Goal: Transaction & Acquisition: Subscribe to service/newsletter

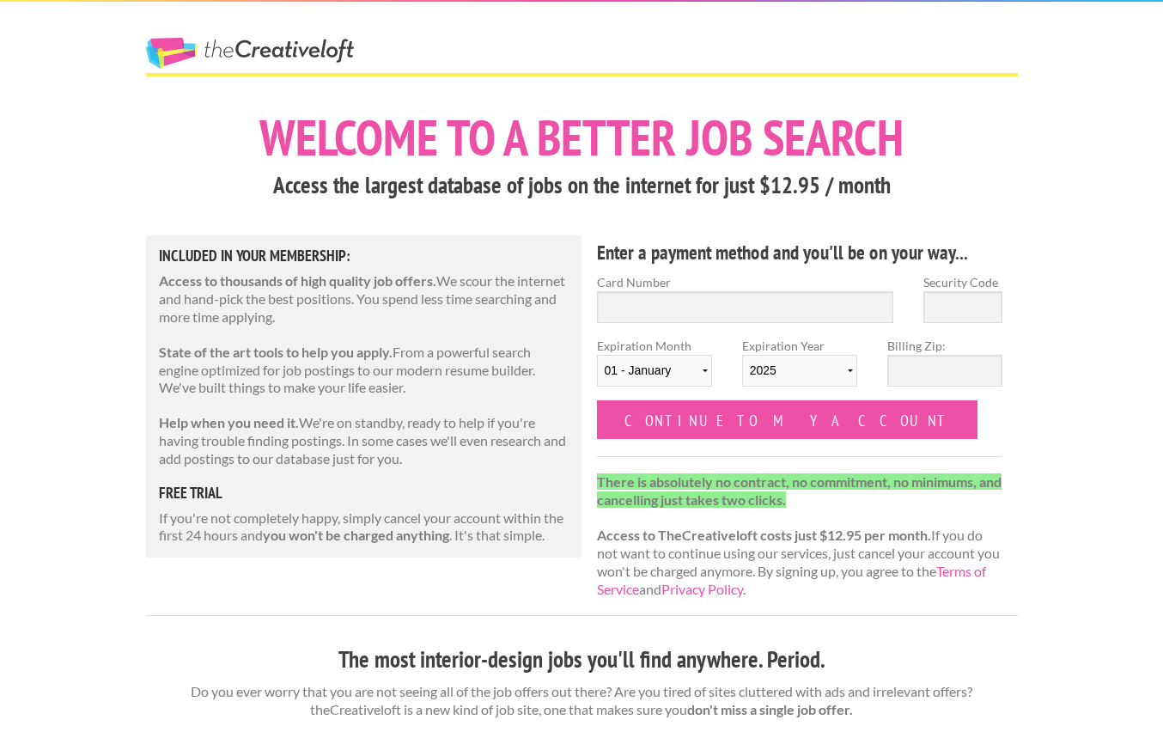
click at [460, 530] on p "If you're not completely happy, simply cancel your account within the first 24 …" at bounding box center [364, 527] width 411 height 36
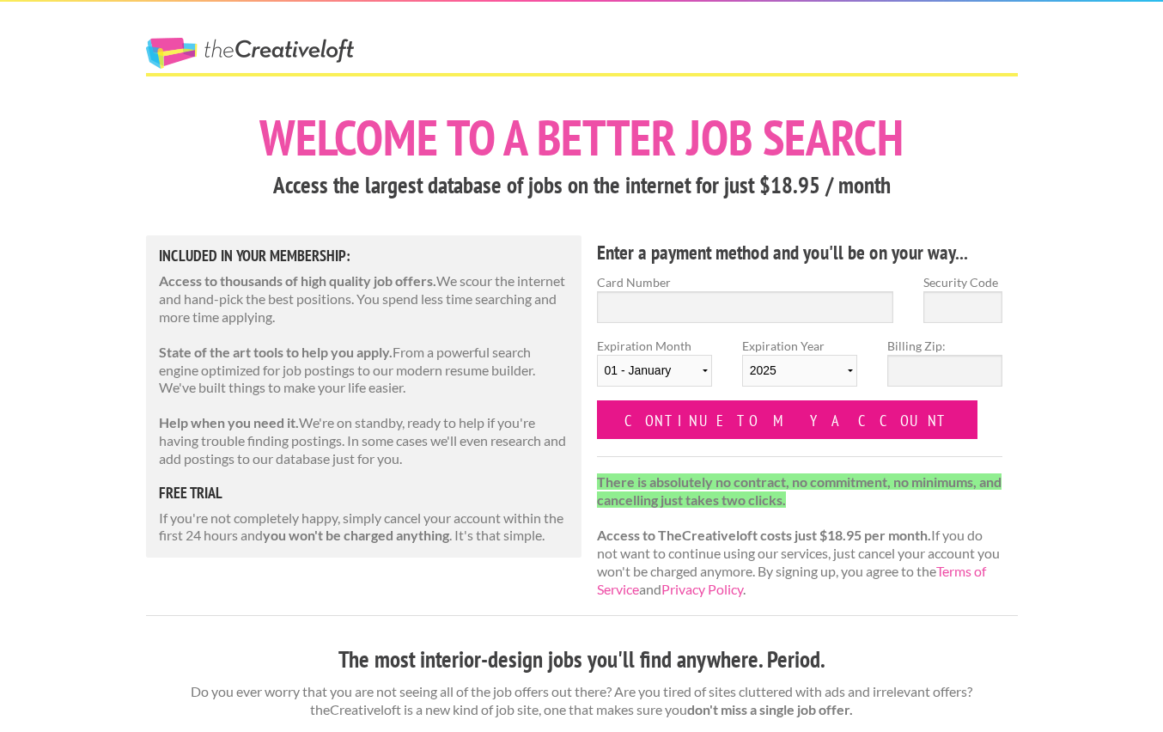
click at [776, 417] on input "Continue to my account" at bounding box center [787, 419] width 381 height 39
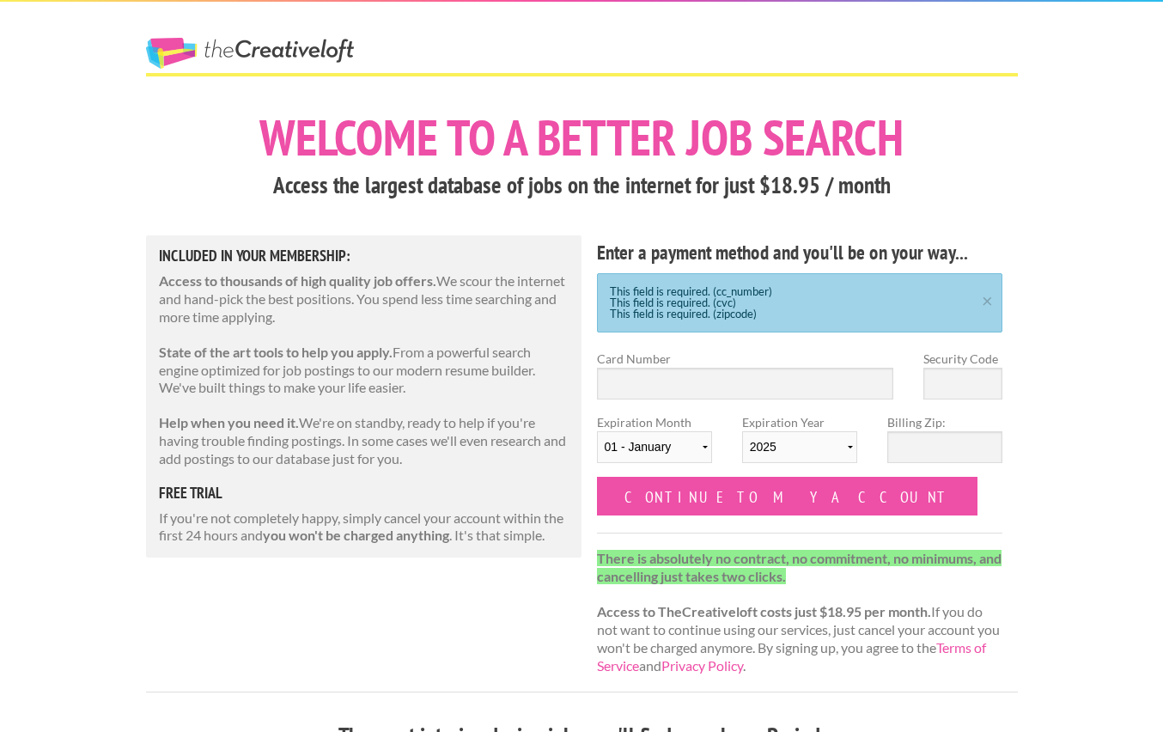
click at [972, 307] on div "This field is required. (cc_number) This field is required. (cvc) This field is…" at bounding box center [800, 302] width 406 height 59
click at [995, 299] on link "×" at bounding box center [987, 298] width 21 height 11
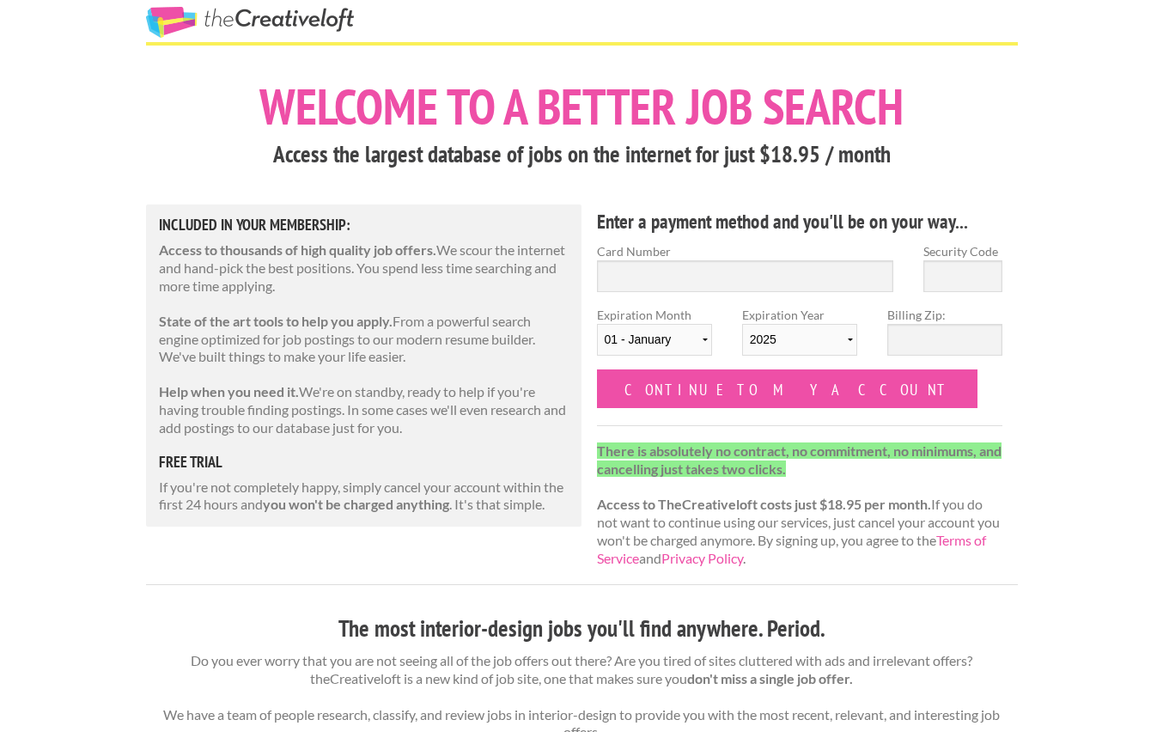
scroll to position [68, 0]
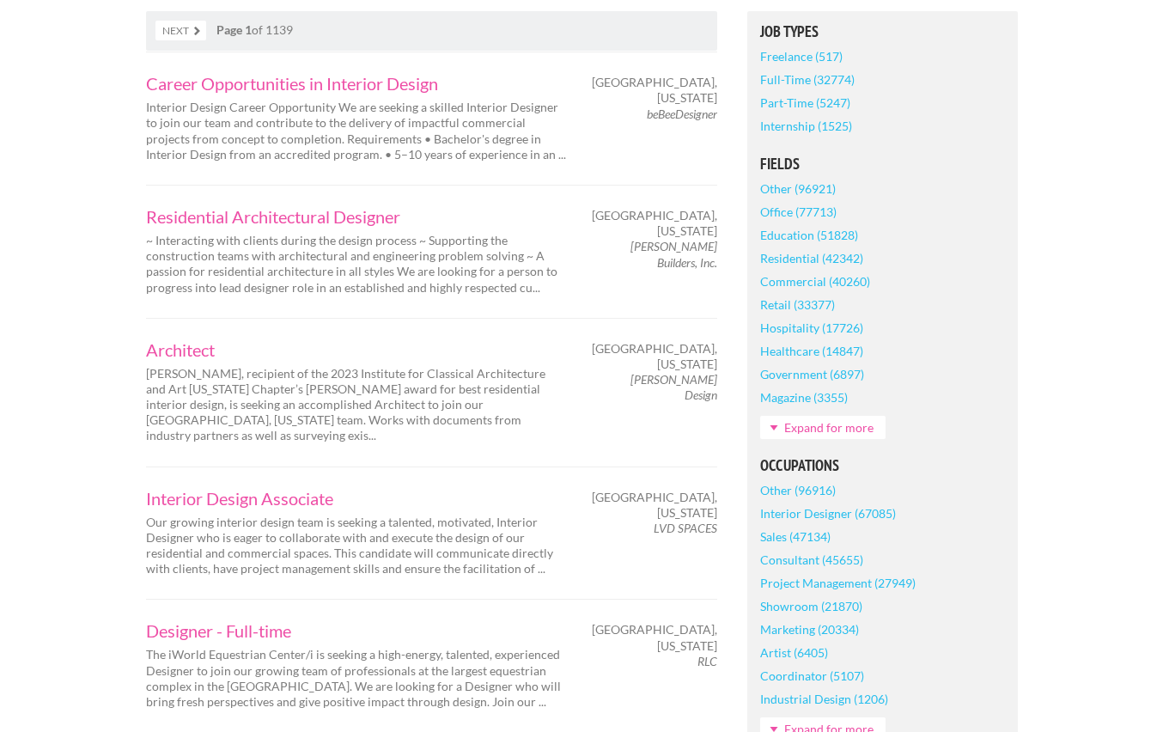
scroll to position [93, 0]
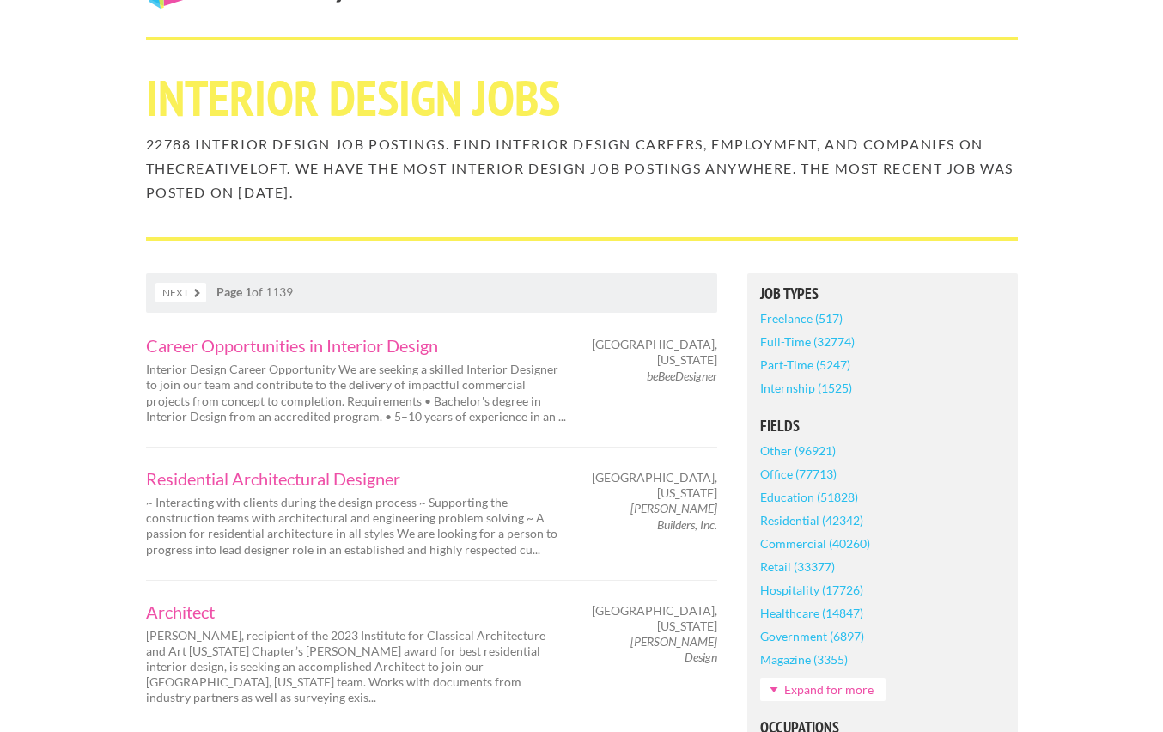
click at [833, 341] on link "Full-Time (32774)" at bounding box center [807, 341] width 94 height 23
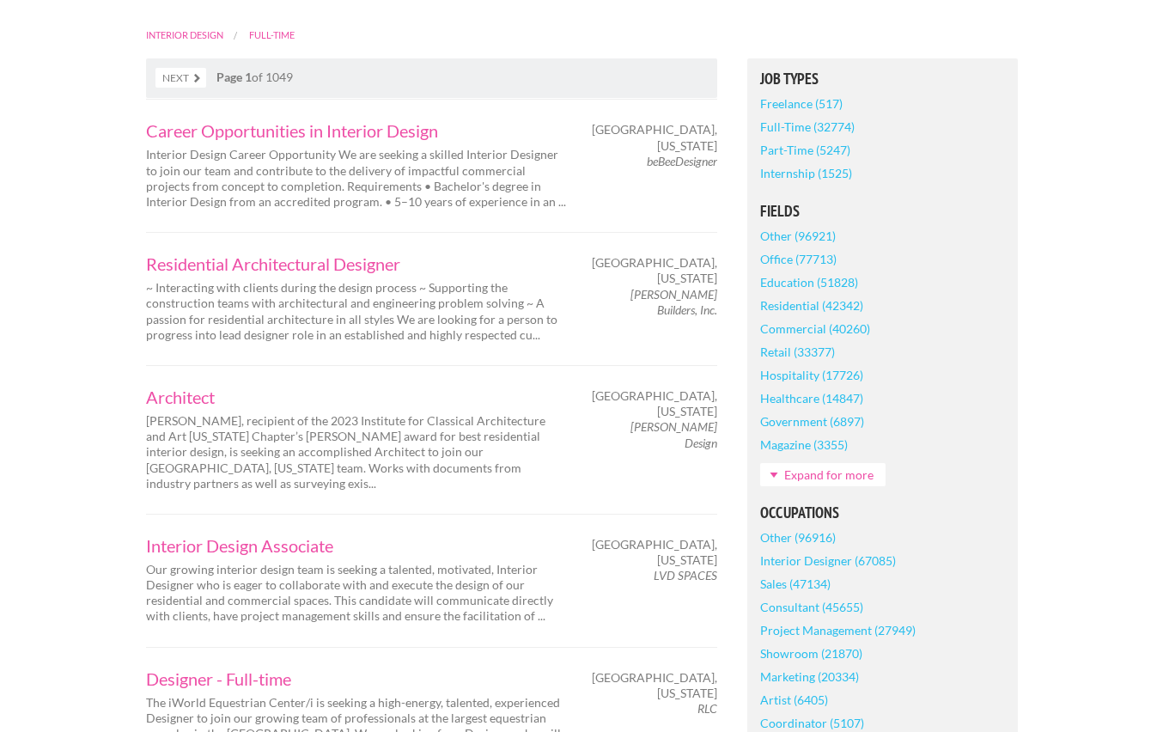
scroll to position [364, 0]
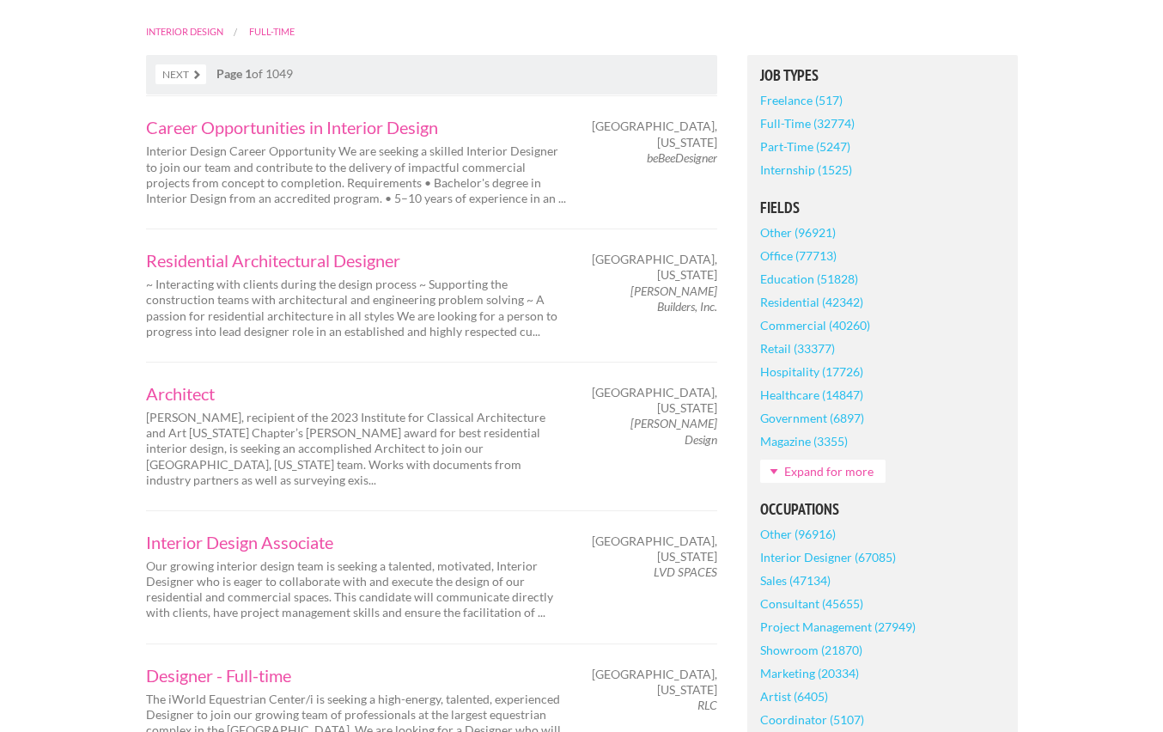
click at [847, 557] on link "Interior Designer (67085)" at bounding box center [828, 556] width 136 height 23
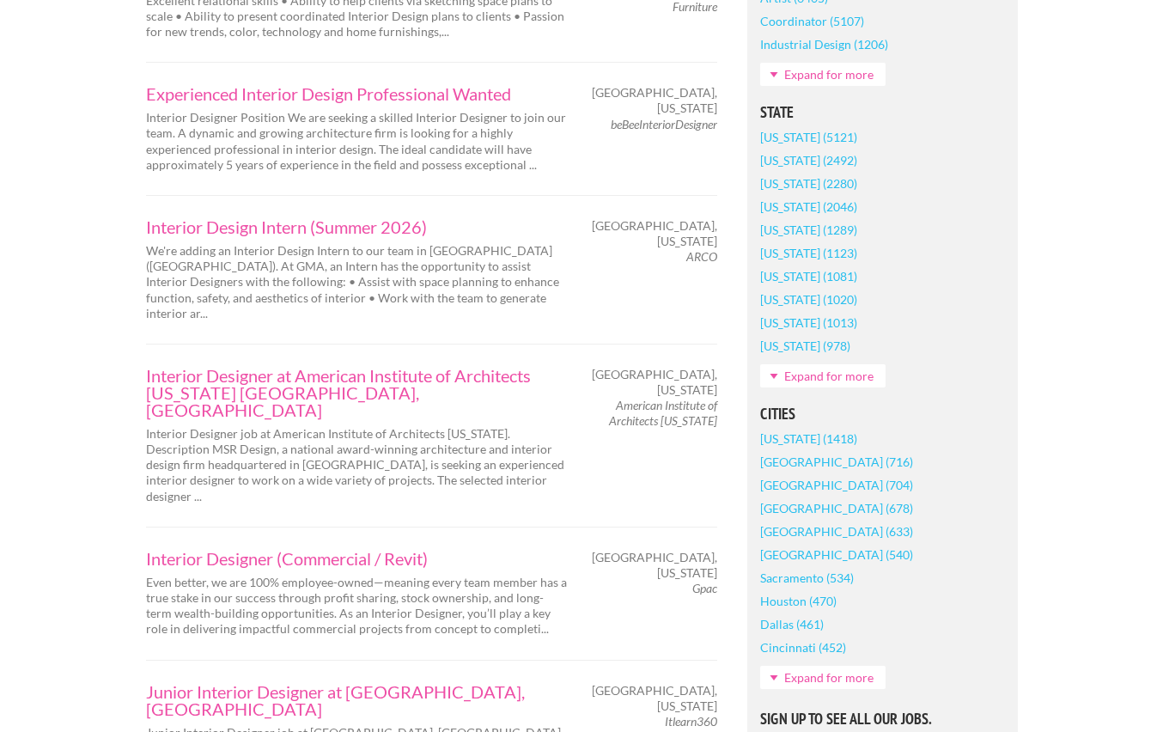
scroll to position [1066, 0]
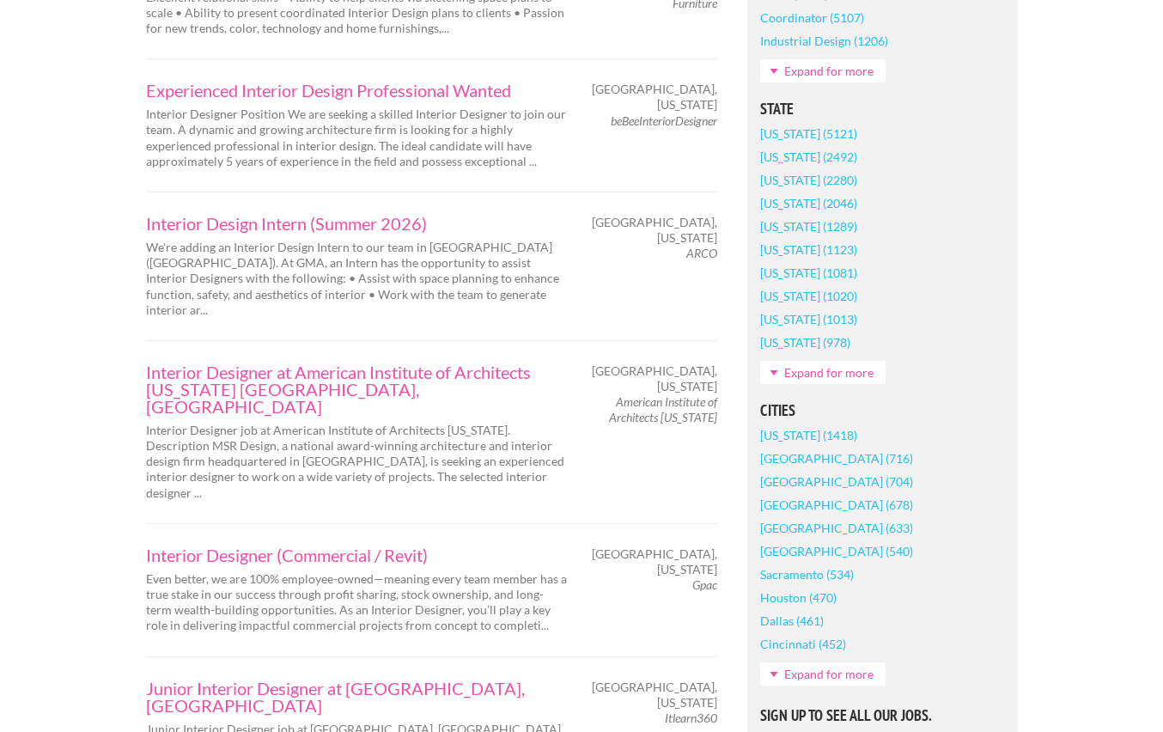
click at [816, 667] on link "Expand for more" at bounding box center [822, 673] width 125 height 23
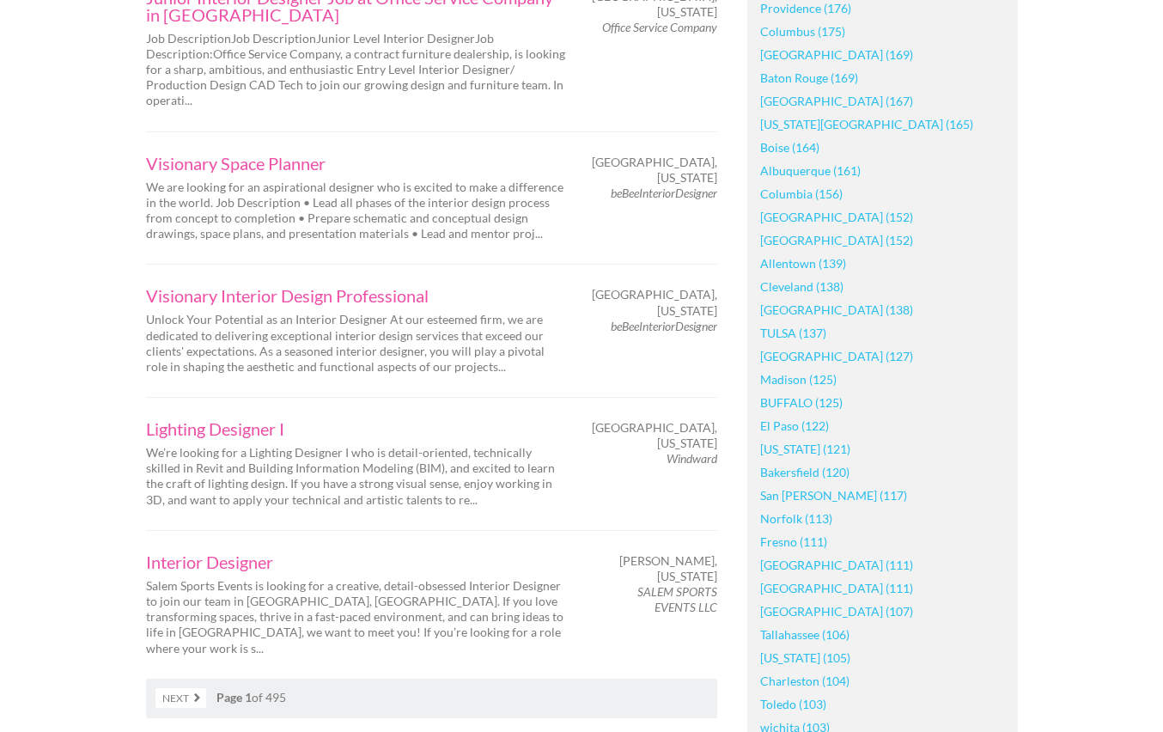
scroll to position [2671, 0]
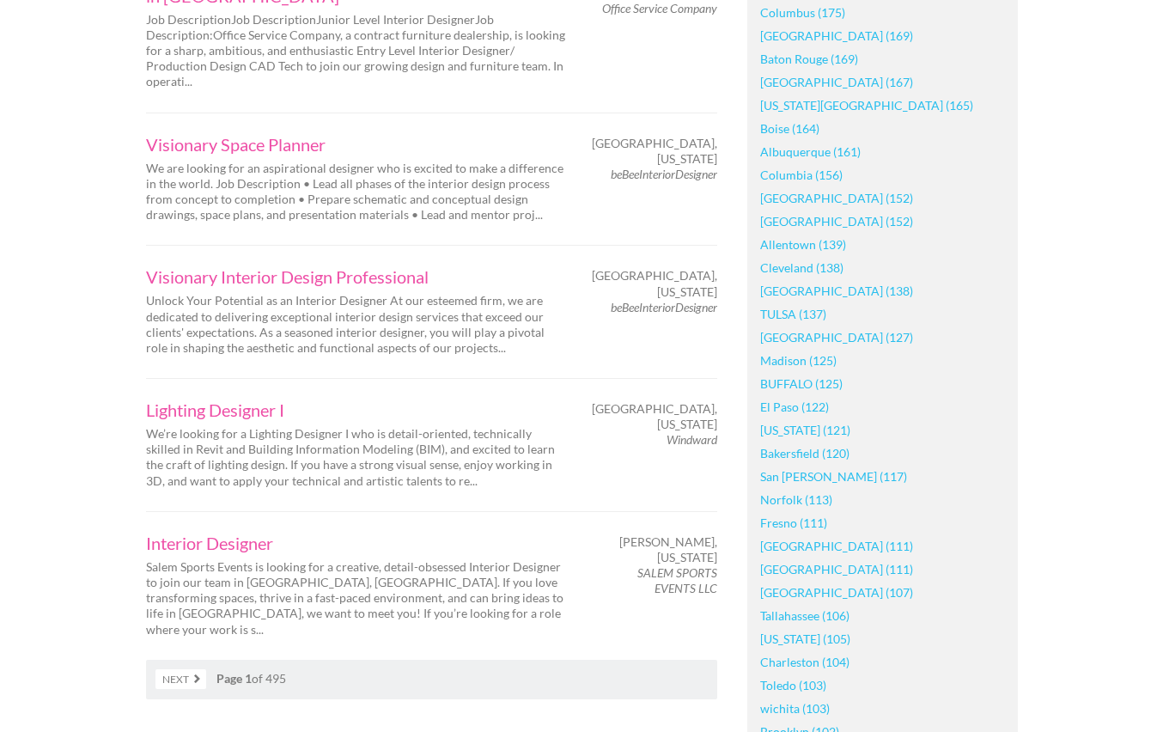
click at [804, 547] on link "[GEOGRAPHIC_DATA] (111)" at bounding box center [836, 545] width 153 height 23
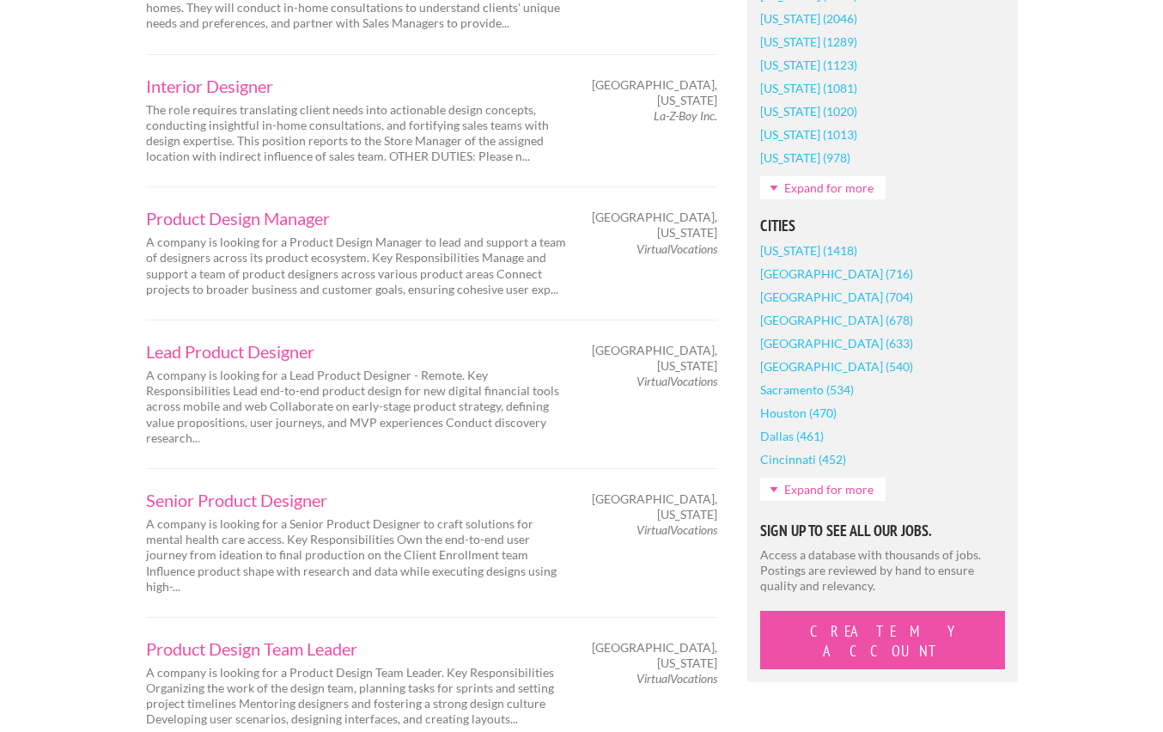
scroll to position [1239, 0]
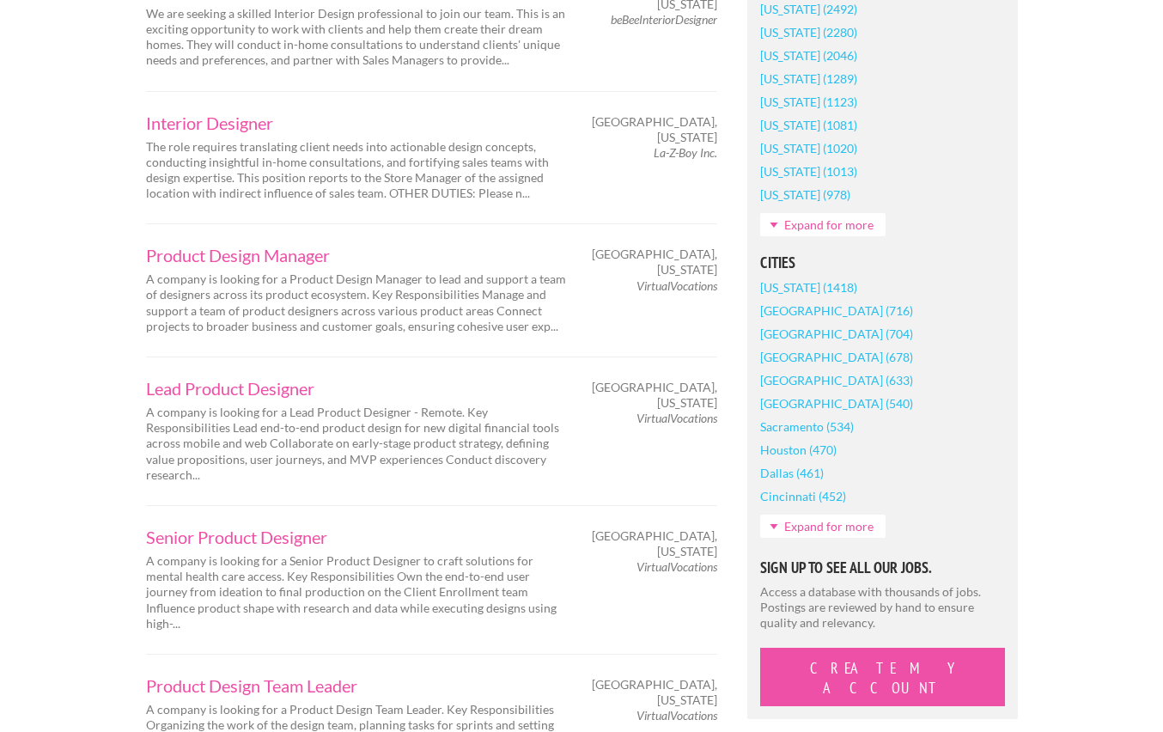
click at [837, 527] on link "Expand for more" at bounding box center [822, 525] width 125 height 23
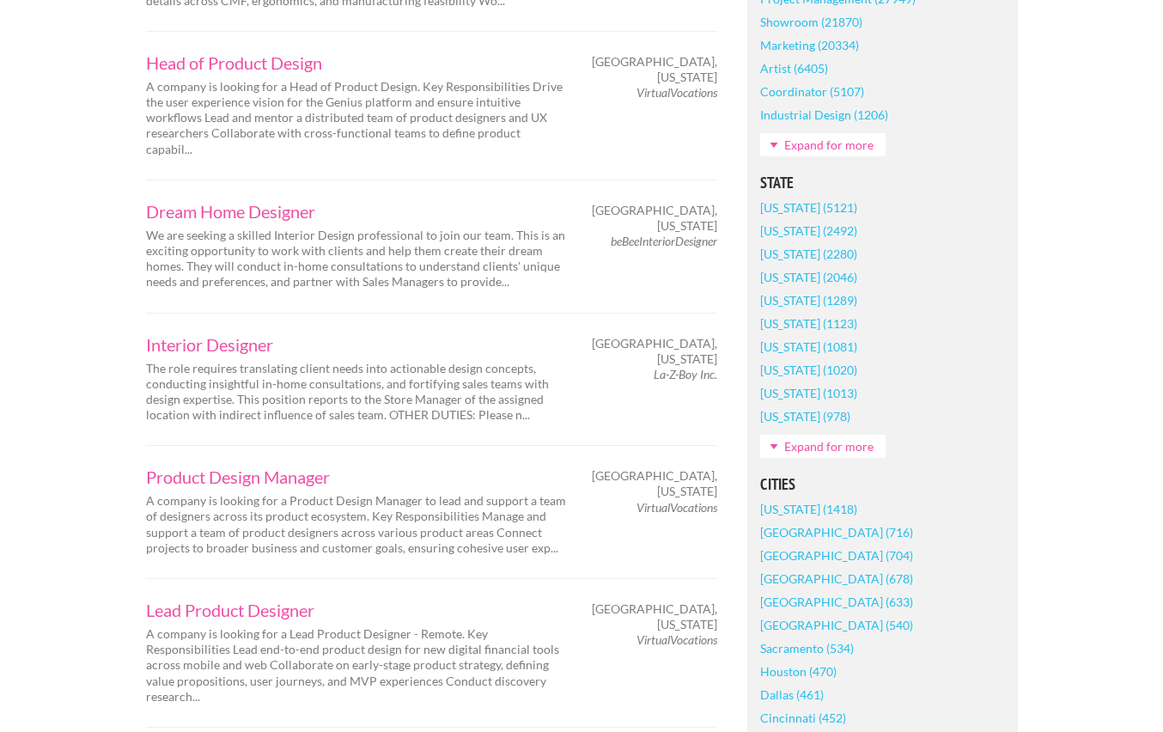
scroll to position [1151, 0]
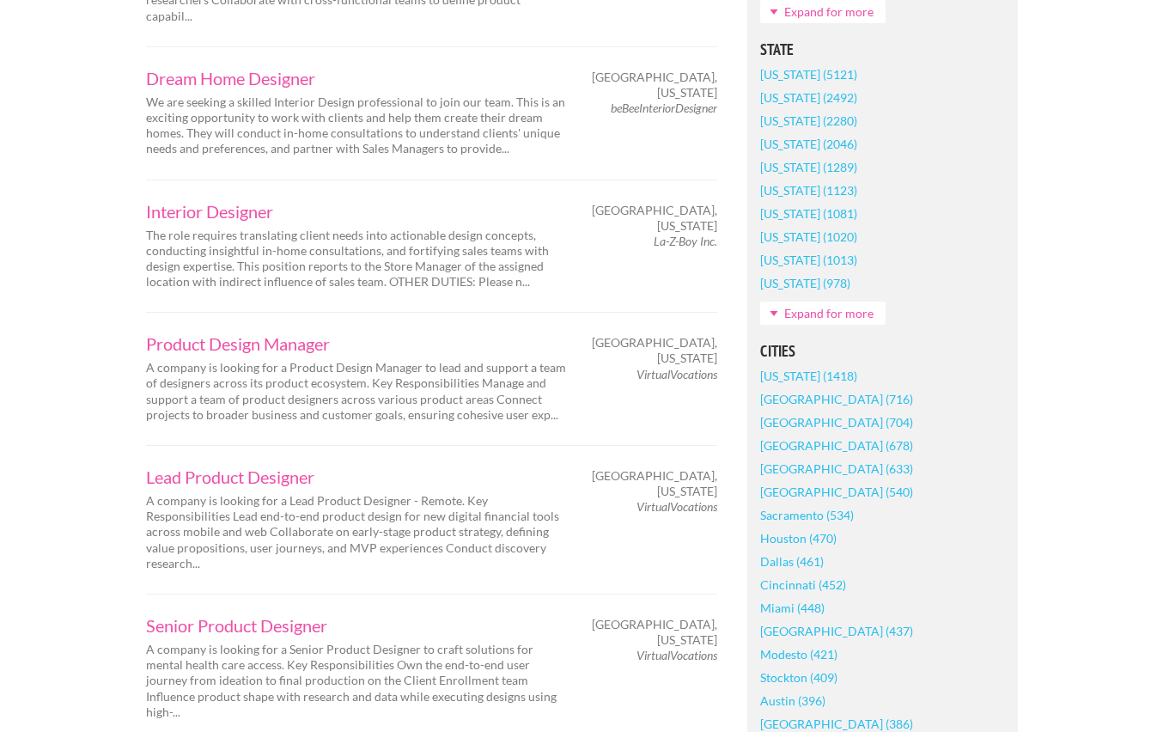
click at [827, 307] on link "Expand for more" at bounding box center [822, 312] width 125 height 23
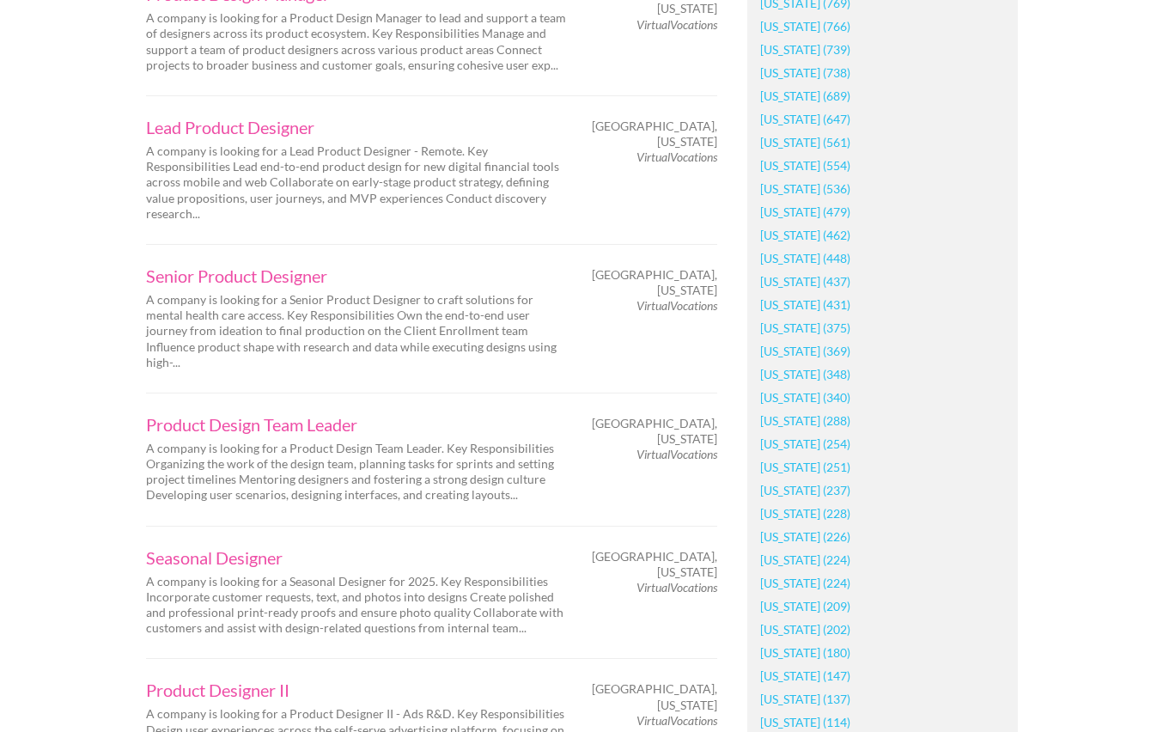
scroll to position [1546, 0]
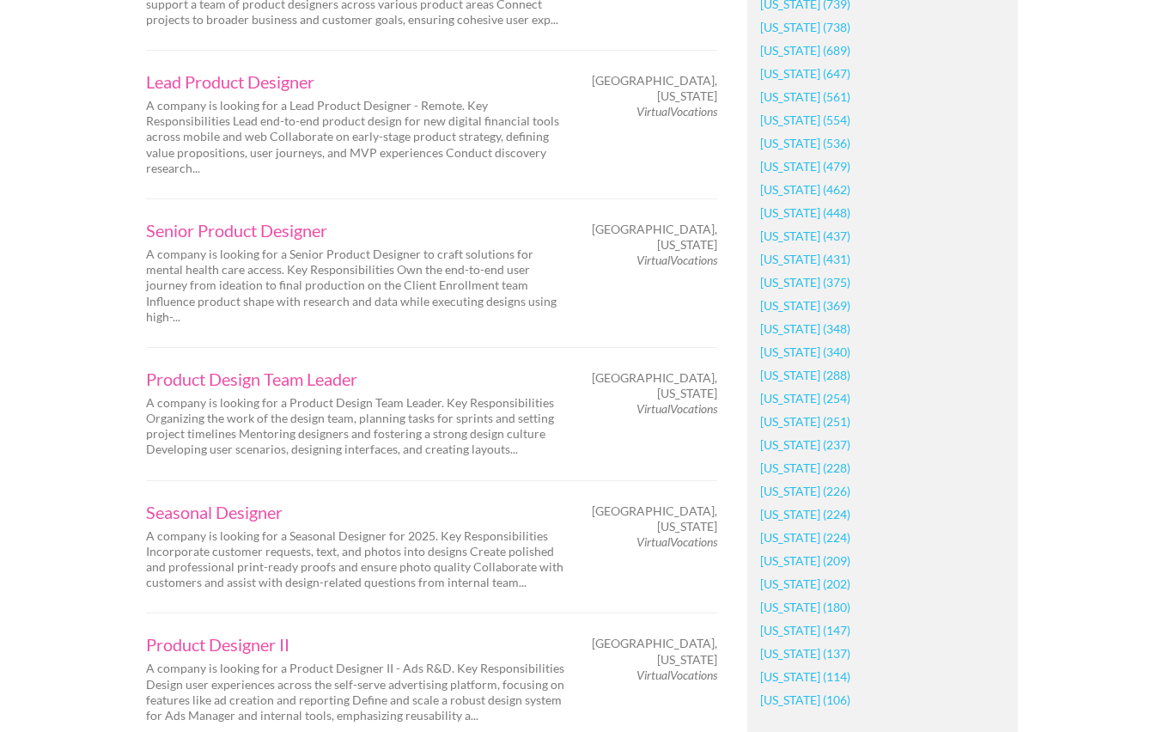
click at [795, 630] on link "Arkansas (147)" at bounding box center [805, 629] width 90 height 23
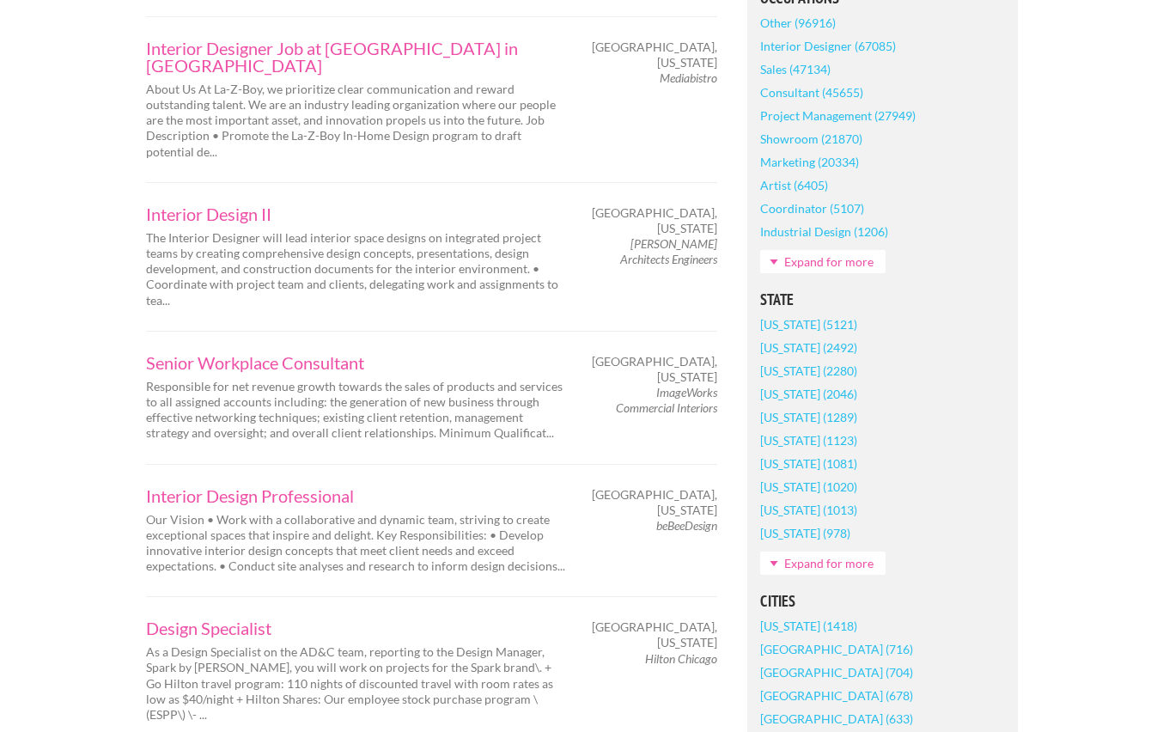
scroll to position [923, 0]
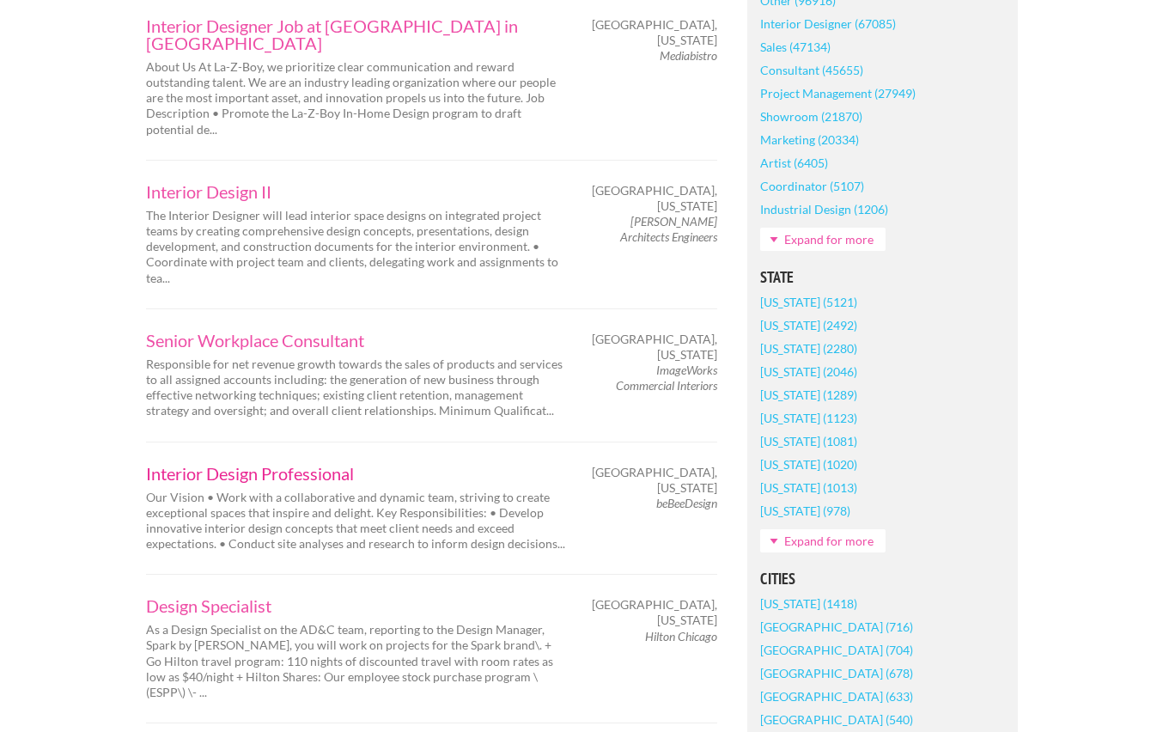
click at [332, 465] on link "Interior Design Professional" at bounding box center [356, 473] width 421 height 17
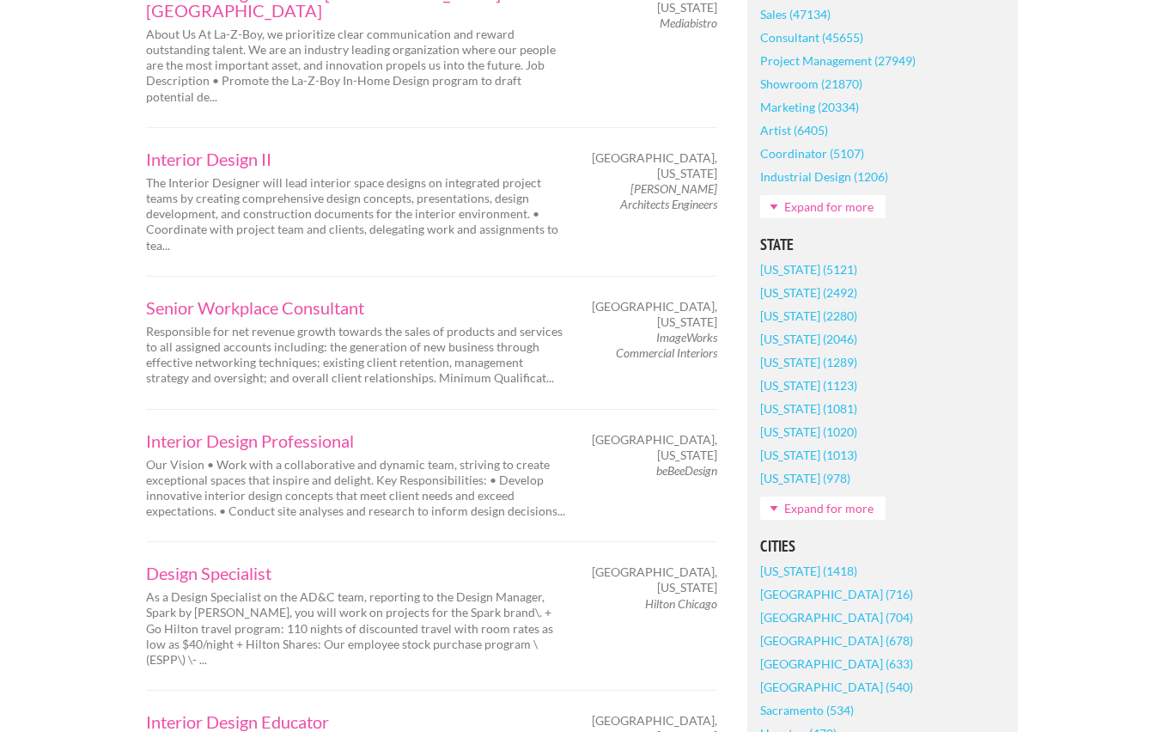
scroll to position [1032, 0]
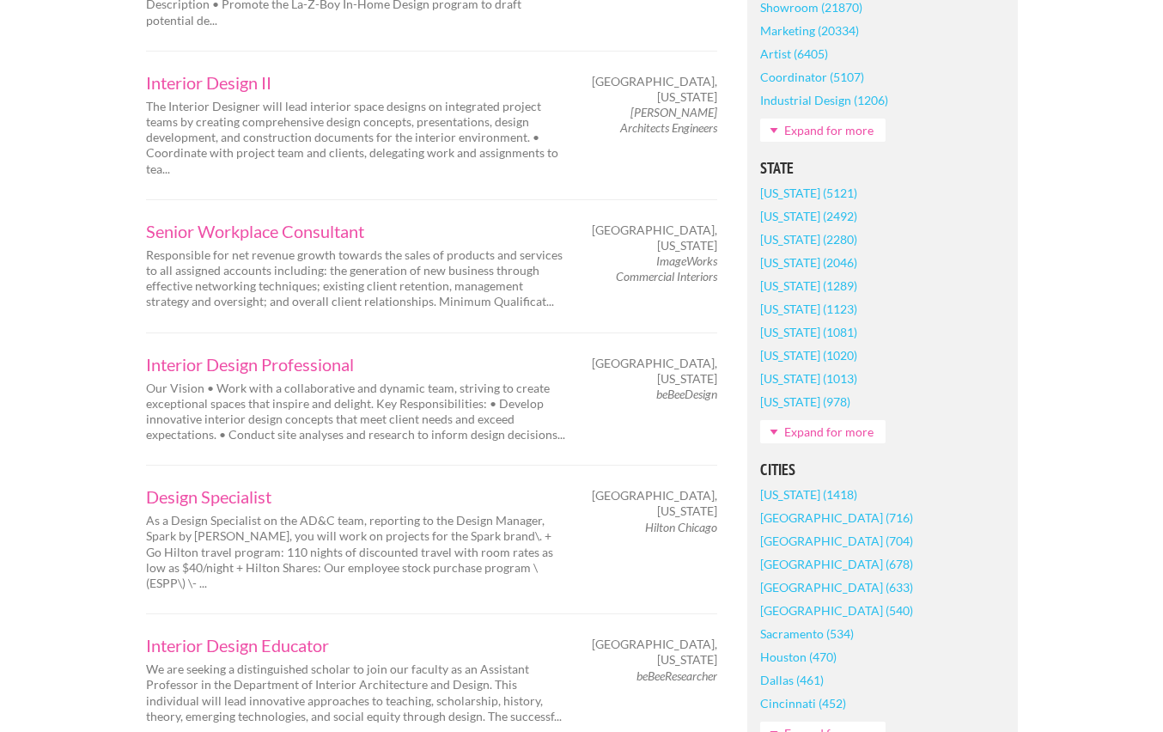
click at [277, 513] on p "As a Design Specialist on the AD&C team, reporting to the Design Manager, Spark…" at bounding box center [356, 552] width 421 height 78
click at [226, 488] on link "Design Specialist" at bounding box center [356, 496] width 421 height 17
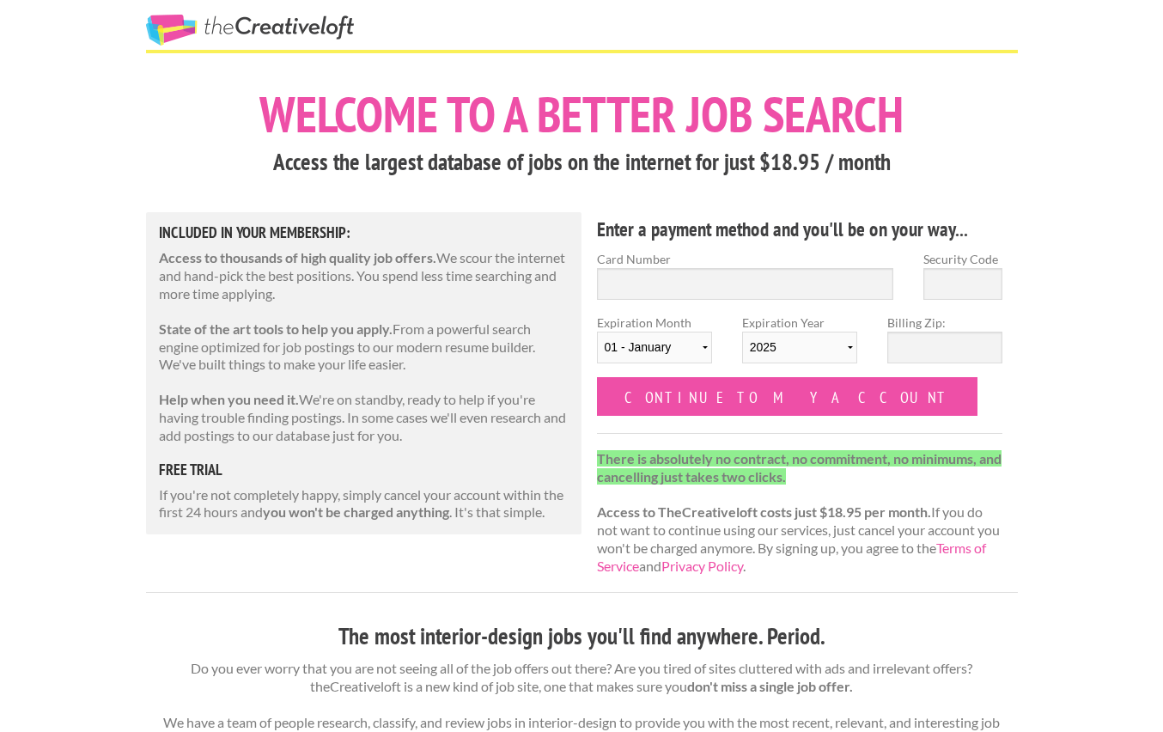
scroll to position [88, 0]
